Goal: Task Accomplishment & Management: Complete application form

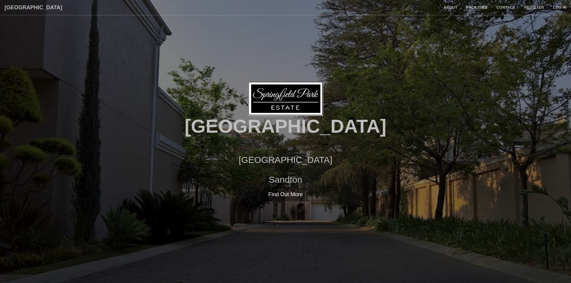
click at [411, 62] on div "Springfield Park Estate Sunset Avenue Sandton Find Out More Register Log in" at bounding box center [285, 141] width 571 height 283
click at [287, 196] on link "Find Out More" at bounding box center [285, 195] width 45 height 14
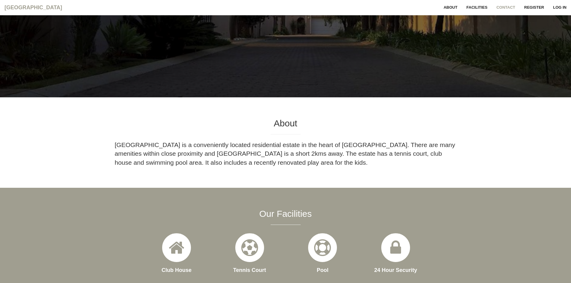
scroll to position [133, 0]
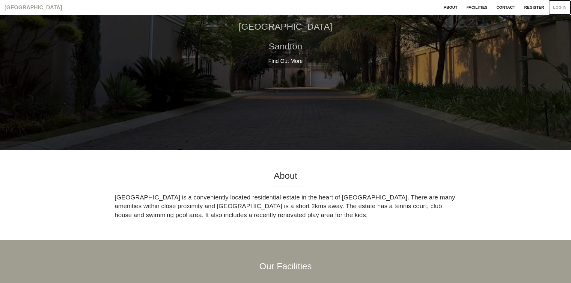
click at [555, 7] on link "Log in" at bounding box center [560, 7] width 22 height 15
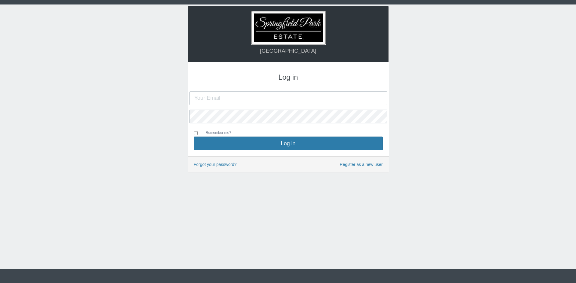
click at [310, 97] on input "text" at bounding box center [288, 98] width 198 height 14
type input "brad@summitnet.co.za"
click at [223, 133] on label "Remember me?" at bounding box center [215, 133] width 31 height 7
click at [198, 133] on input "Remember me?" at bounding box center [196, 133] width 4 height 4
checkbox input "true"
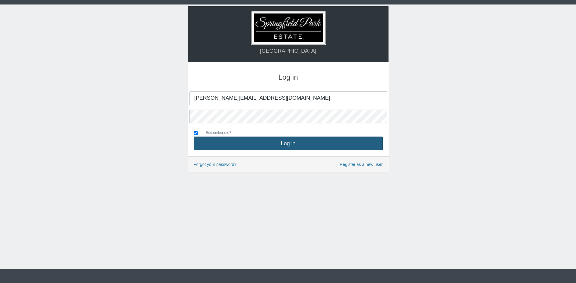
click at [273, 142] on button "Log in" at bounding box center [288, 144] width 189 height 14
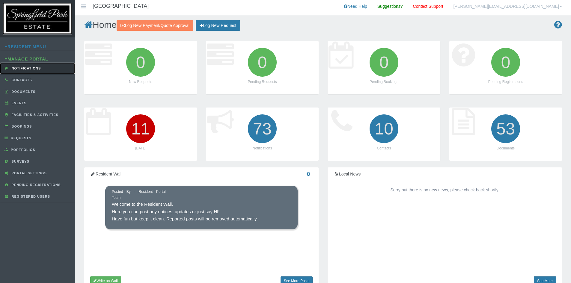
click at [32, 70] on span "Notifications" at bounding box center [25, 69] width 31 height 4
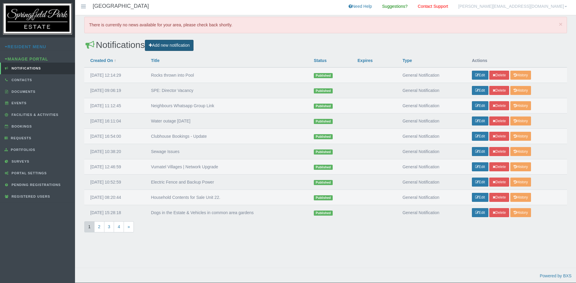
click at [180, 42] on link "Add new notification" at bounding box center [169, 45] width 49 height 11
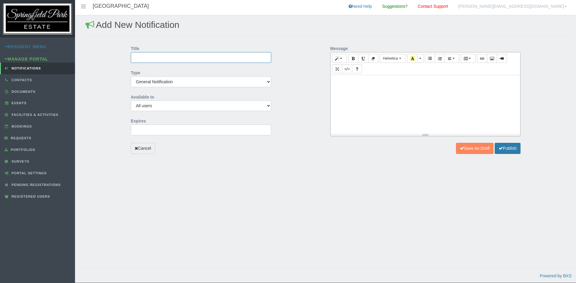
drag, startPoint x: 209, startPoint y: 59, endPoint x: 247, endPoint y: 16, distance: 57.2
click at [209, 59] on input "Title" at bounding box center [201, 57] width 140 height 11
type input "Recycling Initiative"
type input "[DATE] 00:00:00"
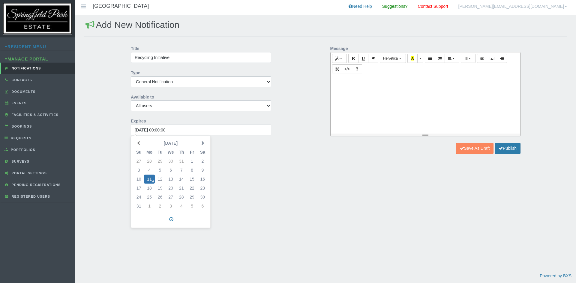
click at [242, 177] on div "Add New Notification Title Recycling Initiative Type General Notification Remin…" at bounding box center [325, 147] width 501 height 265
click at [256, 132] on input "[DATE] 00:00:00" at bounding box center [201, 130] width 140 height 11
click at [264, 181] on div "Add New Notification Title Recycling Initiative Type General Notification Remin…" at bounding box center [325, 147] width 501 height 265
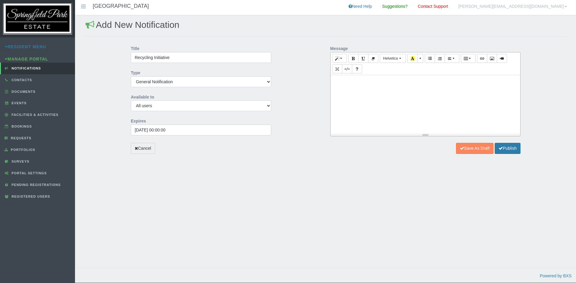
click at [362, 84] on p at bounding box center [425, 81] width 184 height 7
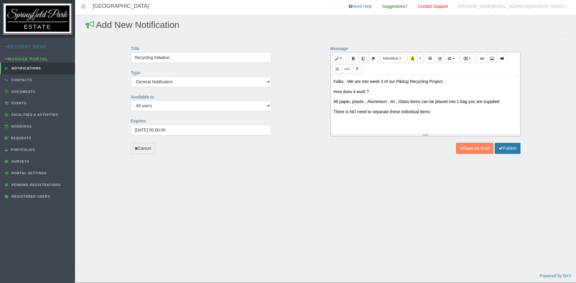
click at [430, 112] on p "There is NO need to separate these individual items" at bounding box center [425, 112] width 184 height 7
click at [485, 111] on p "There is NO need to separate these individual items, they can all be in the [PE…" at bounding box center [425, 112] width 184 height 7
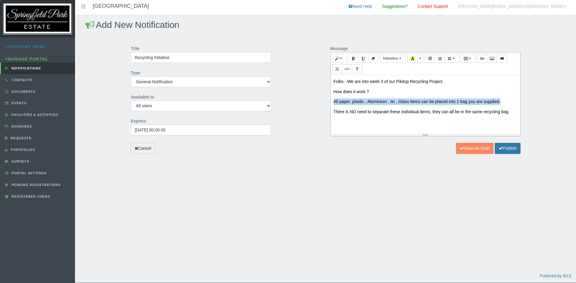
drag, startPoint x: 334, startPoint y: 103, endPoint x: 509, endPoint y: 101, distance: 175.1
click at [509, 101] on p "All paper, plastic , Aluminium , tin , Glass items can be placed into 1 bag you…" at bounding box center [425, 101] width 184 height 7
drag, startPoint x: 340, startPoint y: 102, endPoint x: 575, endPoint y: 100, distance: 234.8
click at [575, 100] on div "Add New Notification Title Recycling Initiative Type General Notification Remin…" at bounding box center [325, 147] width 501 height 265
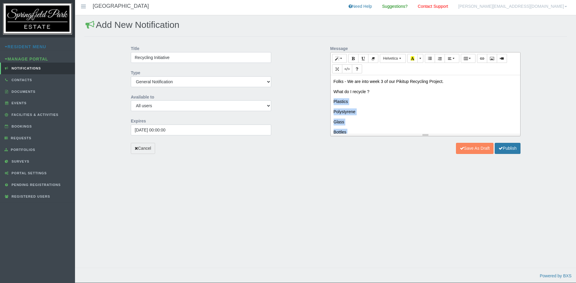
scroll to position [69, 0]
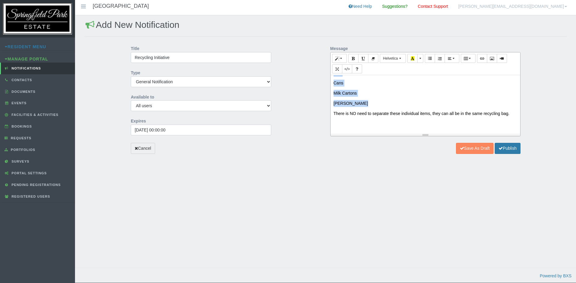
drag, startPoint x: 333, startPoint y: 102, endPoint x: 376, endPoint y: 100, distance: 43.2
click at [376, 100] on div "Folks - We are into week 3 of our Pikitup Recycling Project. What do I recycle …" at bounding box center [425, 104] width 190 height 58
click at [428, 59] on icon "button" at bounding box center [430, 58] width 4 height 4
click at [420, 91] on li "Cans" at bounding box center [431, 89] width 172 height 7
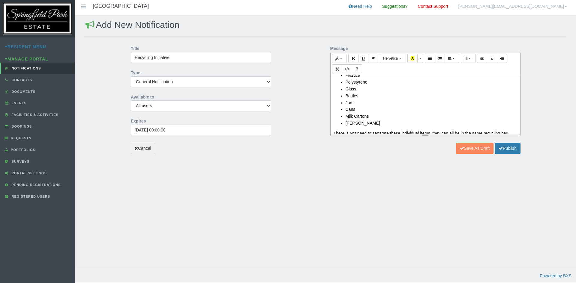
scroll to position [46, 0]
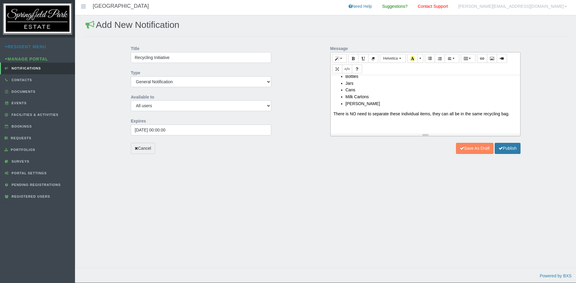
click at [368, 123] on p at bounding box center [425, 124] width 184 height 7
drag, startPoint x: 408, startPoint y: 129, endPoint x: 335, endPoint y: 124, distance: 73.0
click at [335, 124] on div "Folks - We are into week 3 of our Pikitup Recycling Project. What do I recycle …" at bounding box center [425, 104] width 190 height 58
click at [346, 124] on b "WHAYT NOT TO RECYCLE" at bounding box center [360, 123] width 53 height 5
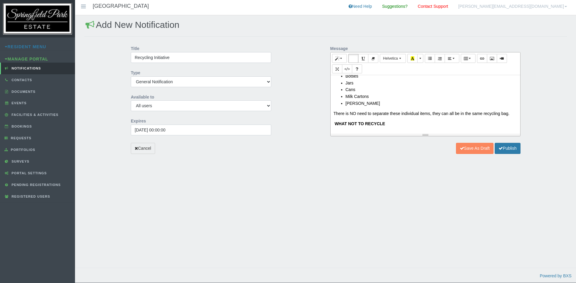
click at [390, 125] on p "WHAT NOT TO RECYCLE" at bounding box center [425, 124] width 184 height 7
drag, startPoint x: 365, startPoint y: 124, endPoint x: 397, endPoint y: 121, distance: 32.2
click at [397, 121] on p "WHAT NOT TO RECYCLE" at bounding box center [425, 124] width 184 height 7
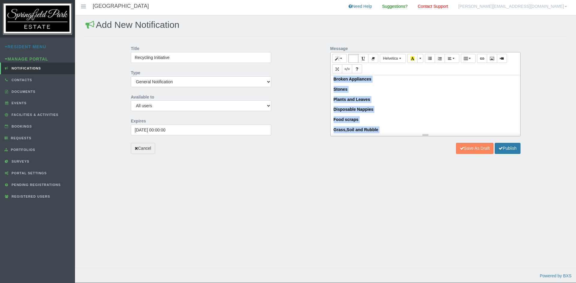
scroll to position [87, 0]
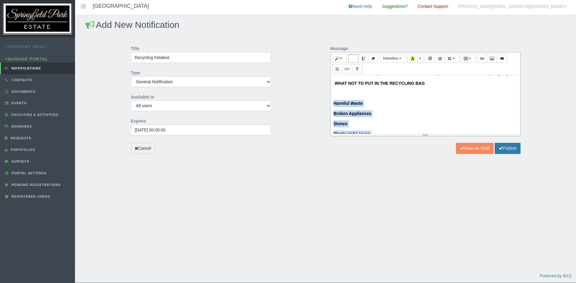
drag, startPoint x: 351, startPoint y: 130, endPoint x: 323, endPoint y: 105, distance: 37.4
click at [323, 105] on div "Title Recycling Initiative Type General Notification Reminder System Generated …" at bounding box center [325, 93] width 399 height 100
click at [429, 57] on icon "button" at bounding box center [430, 58] width 4 height 4
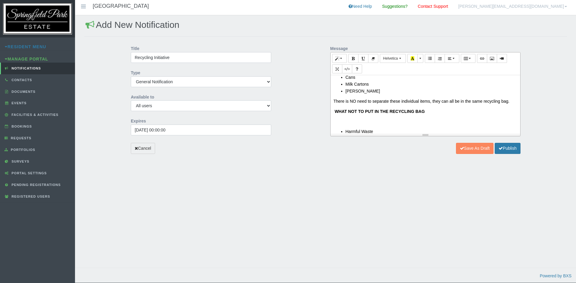
scroll to position [54, 0]
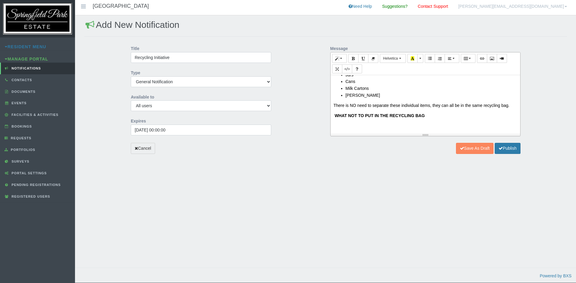
click at [348, 125] on p at bounding box center [425, 125] width 184 height 7
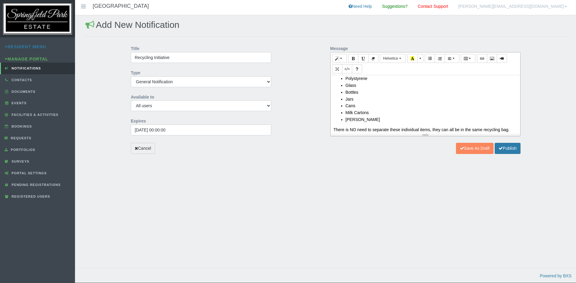
scroll to position [60, 0]
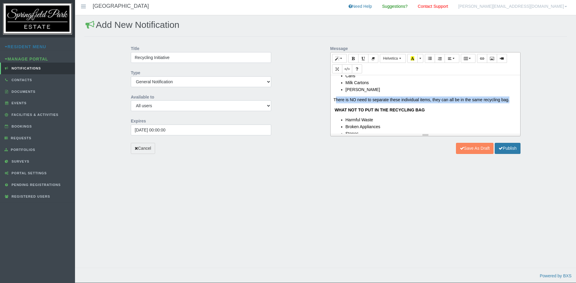
drag, startPoint x: 510, startPoint y: 101, endPoint x: 335, endPoint y: 99, distance: 175.2
click at [335, 99] on p "There is NO need to separate these individual items, they can all be in the sam…" at bounding box center [425, 100] width 184 height 7
click at [410, 59] on button "button" at bounding box center [412, 58] width 10 height 9
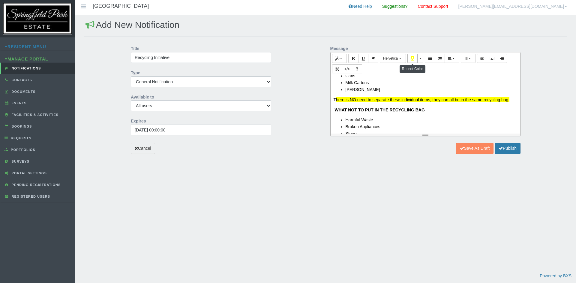
click at [410, 59] on button "button" at bounding box center [412, 58] width 10 height 9
click at [421, 58] on span "button" at bounding box center [421, 58] width 4 height 4
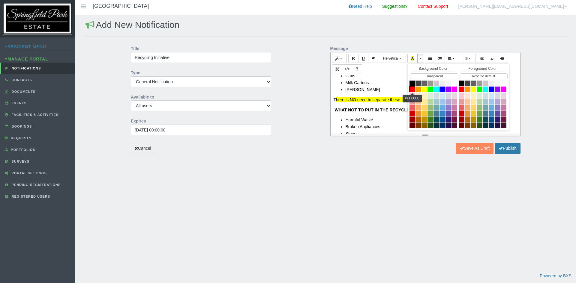
click at [413, 88] on button "button" at bounding box center [412, 89] width 6 height 6
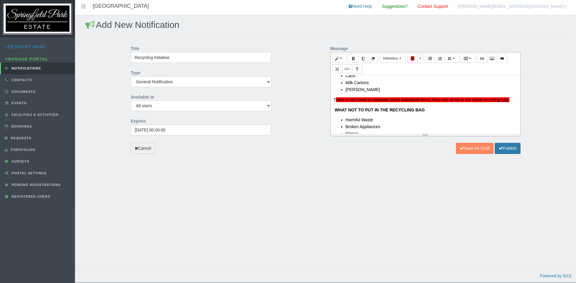
click at [421, 106] on div "Folks - We are into week 3 of our Pikitup Recycling Project. What do I recycle …" at bounding box center [425, 104] width 190 height 58
drag, startPoint x: 334, startPoint y: 99, endPoint x: 343, endPoint y: 99, distance: 9.0
click at [343, 99] on p "T here is NO need to separate these individual items, they can all be in the sa…" at bounding box center [425, 100] width 184 height 7
click at [411, 58] on icon "button" at bounding box center [413, 58] width 4 height 4
click at [406, 75] on div "p Quote Code Header 1 Header 2 Header 3 Header 4 Header 5 Header 6 Helvetica Ar…" at bounding box center [425, 63] width 190 height 23
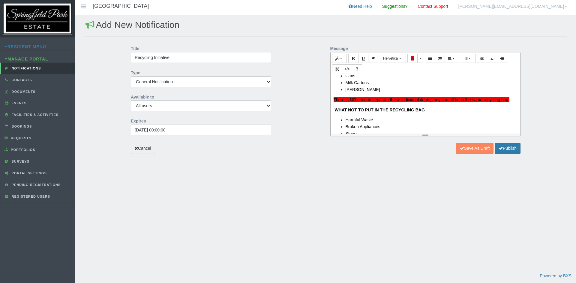
click at [560, 75] on div "Title Recycling Initiative Type General Notification Reminder System Generated …" at bounding box center [325, 98] width 483 height 111
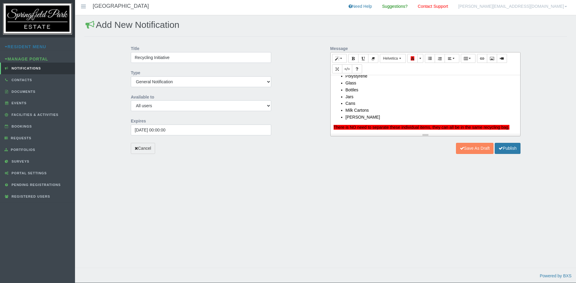
scroll to position [0, 0]
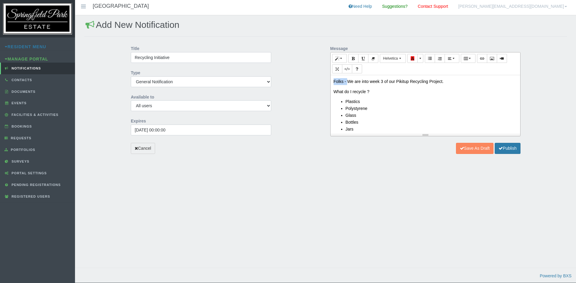
drag, startPoint x: 347, startPoint y: 80, endPoint x: 323, endPoint y: 80, distance: 24.0
click at [322, 81] on div "Title Recycling Initiative Type General Notification Reminder System Generated …" at bounding box center [325, 93] width 399 height 100
drag, startPoint x: 338, startPoint y: 81, endPoint x: 355, endPoint y: 89, distance: 18.2
click at [338, 82] on p "[GEOGRAPHIC_DATA] re into week 3 of our Pikitup Recycling Project." at bounding box center [425, 81] width 184 height 7
drag, startPoint x: 376, startPoint y: 82, endPoint x: 402, endPoint y: 79, distance: 25.9
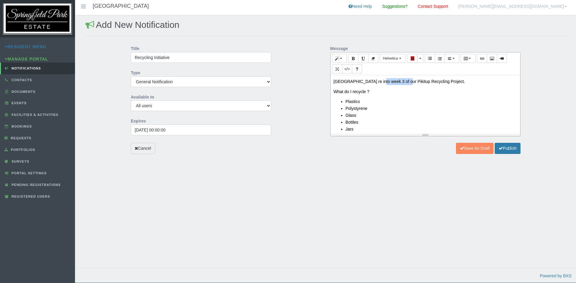
click at [402, 80] on p "[GEOGRAPHIC_DATA] re into week 3 of our Pikitup Recycling Project." at bounding box center [425, 81] width 184 height 7
click at [449, 96] on div "[GEOGRAPHIC_DATA] has started week 3 of our Pikitup Recycling Project. What do …" at bounding box center [425, 104] width 190 height 58
click at [425, 81] on p "[GEOGRAPHIC_DATA] has started week 3 of our Pikitup Recycling Project." at bounding box center [425, 81] width 184 height 7
click at [476, 108] on li "Polystyrene" at bounding box center [431, 108] width 172 height 7
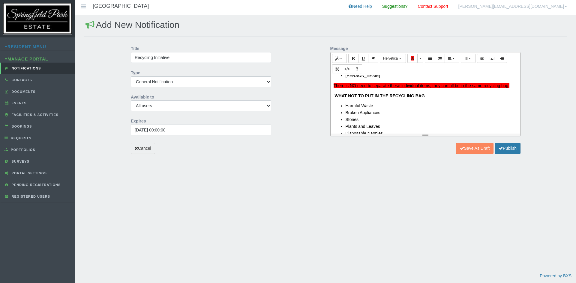
scroll to position [104, 0]
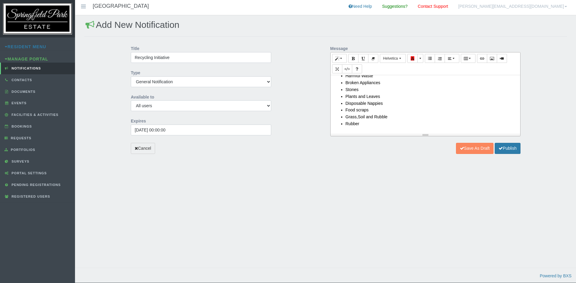
click at [391, 117] on li "Grass,Soil and Rubble" at bounding box center [431, 117] width 172 height 7
click at [377, 128] on div "[GEOGRAPHIC_DATA] has started week 3 of the Pikitup Recycling Project. What do …" at bounding box center [425, 104] width 190 height 58
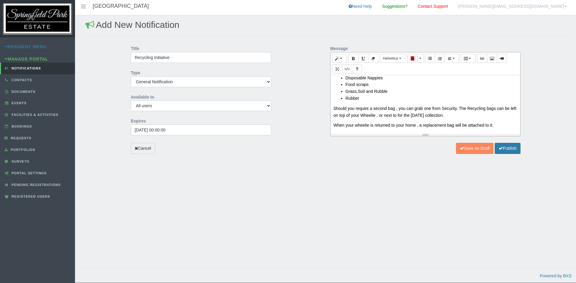
scroll to position [131, 0]
click at [420, 114] on p "Should you require a second bag , you can grab one from Security. The Recycling…" at bounding box center [425, 111] width 184 height 14
click at [357, 88] on li "Grass,Soil and Rubble" at bounding box center [431, 90] width 172 height 7
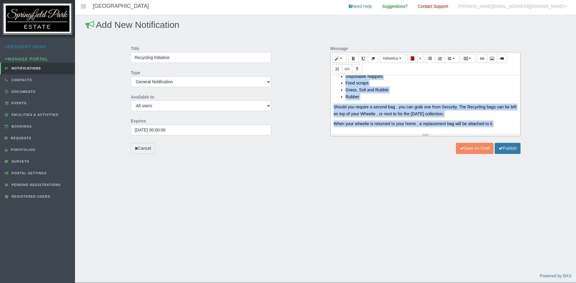
scroll to position [0, 0]
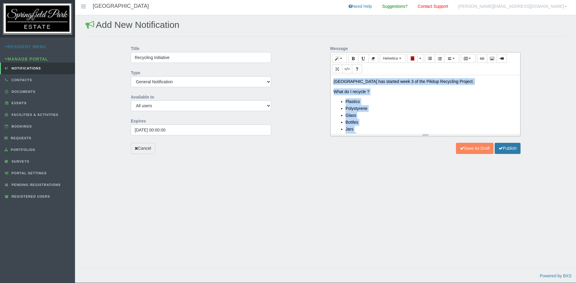
drag, startPoint x: 494, startPoint y: 126, endPoint x: 291, endPoint y: 20, distance: 229.0
click at [291, 20] on div "Add New Notification Title Recycling Initiative Type General Notification Remin…" at bounding box center [325, 147] width 501 height 265
copy div "[GEOGRAPHIC_DATA] has started week 3 of the Pikitup Recycling Project. What do …"
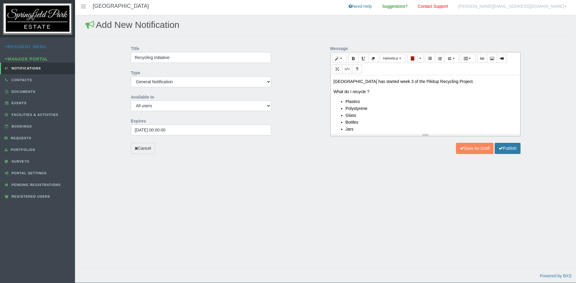
click at [534, 78] on div "Title Recycling Initiative Type General Notification Reminder System Generated …" at bounding box center [325, 98] width 483 height 111
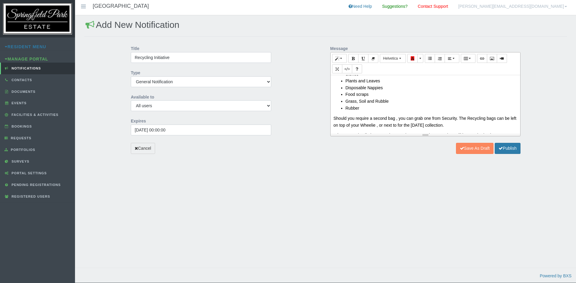
scroll to position [120, 0]
click at [471, 118] on p "Should you require a second bag , you can grab one from Security. The Recycling…" at bounding box center [425, 122] width 184 height 14
click at [468, 119] on p "Should you require a second bag , you can grab one from Security. The Recycling…" at bounding box center [425, 122] width 184 height 14
click at [387, 121] on p "Should you require a second bag , you can grab one from Security. The full recy…" at bounding box center [425, 122] width 184 height 14
click at [393, 125] on p "Should you require a second bag , you can grab one from Security. The full recy…" at bounding box center [425, 122] width 184 height 14
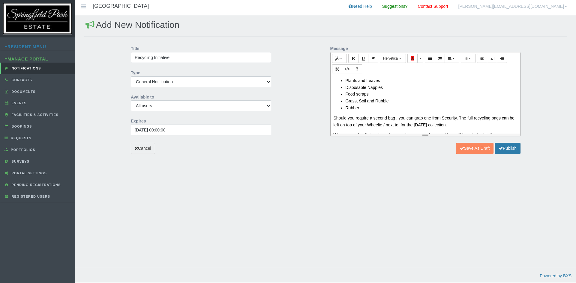
scroll to position [131, 0]
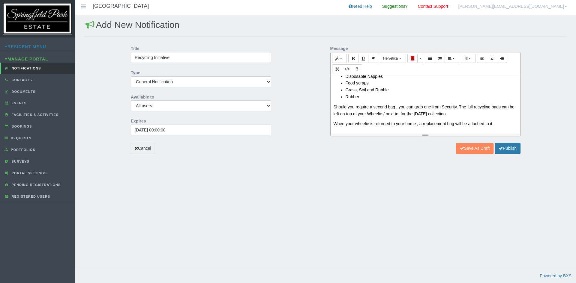
click at [441, 26] on h2 "Add New Notification" at bounding box center [325, 25] width 483 height 10
click at [361, 128] on div "[GEOGRAPHIC_DATA] has started week 3 of the Pikitup Recycling Project. What do …" at bounding box center [425, 104] width 190 height 58
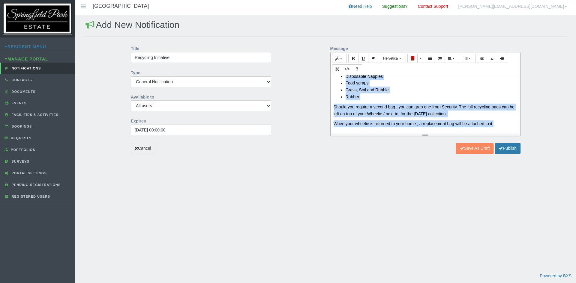
scroll to position [0, 0]
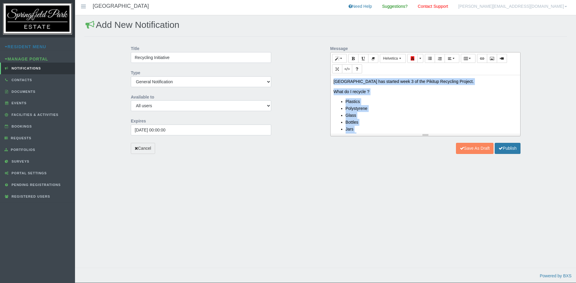
drag, startPoint x: 421, startPoint y: 93, endPoint x: 287, endPoint y: 23, distance: 151.5
click at [287, 23] on div "Add New Notification Title Recycling Initiative Type General Notification Remin…" at bounding box center [325, 147] width 501 height 265
copy div "[GEOGRAPHIC_DATA] has started week 3 of the Pikitup Recycling Project. What do …"
click at [506, 148] on button "Publish" at bounding box center [508, 148] width 26 height 11
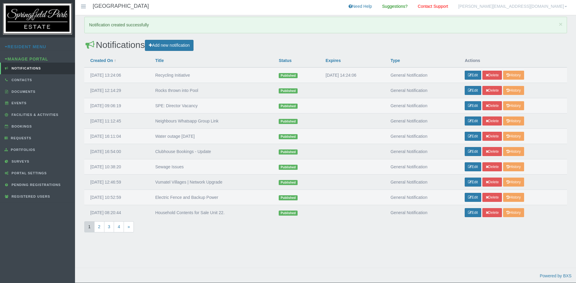
click at [302, 247] on div "× Notification created successfully Notifications Add new notification Notifica…" at bounding box center [325, 147] width 501 height 265
